Goal: Learn about a topic: Learn about a topic

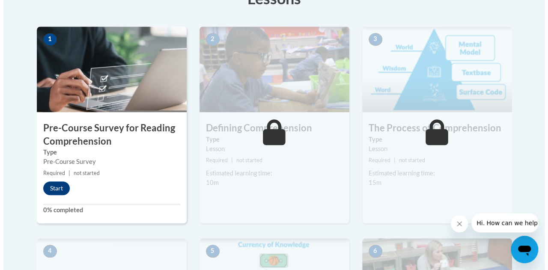
scroll to position [269, 0]
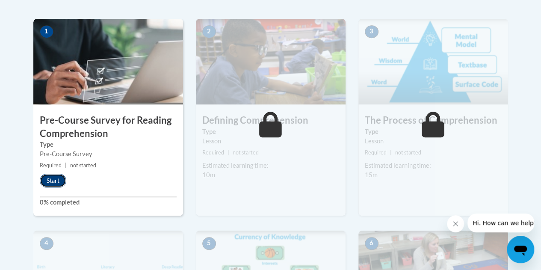
click at [54, 179] on button "Start" at bounding box center [53, 181] width 27 height 14
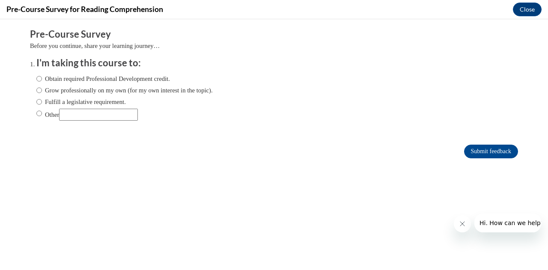
scroll to position [0, 0]
click at [36, 92] on input "Grow professionally on my own (for my own interest in the topic)." at bounding box center [39, 90] width 6 height 9
radio input "true"
click at [486, 152] on input "Submit feedback" at bounding box center [491, 152] width 54 height 14
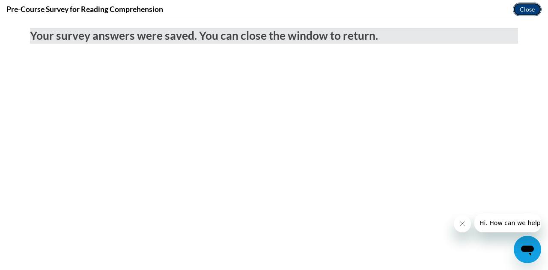
click at [530, 7] on button "Close" at bounding box center [527, 10] width 29 height 14
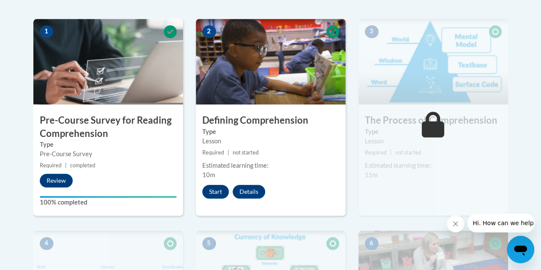
click at [209, 194] on button "Start" at bounding box center [215, 192] width 27 height 14
